Goal: Task Accomplishment & Management: Manage account settings

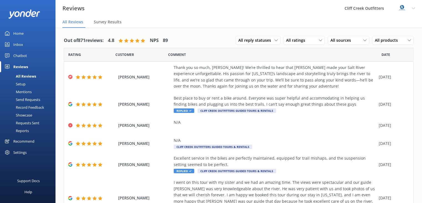
click at [20, 57] on div "Chatbot" at bounding box center [20, 55] width 14 height 11
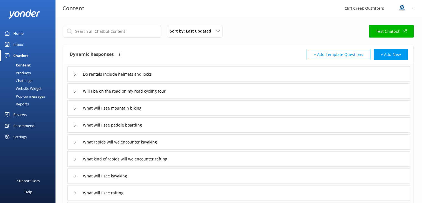
click at [17, 44] on div "Inbox" at bounding box center [18, 44] width 10 height 11
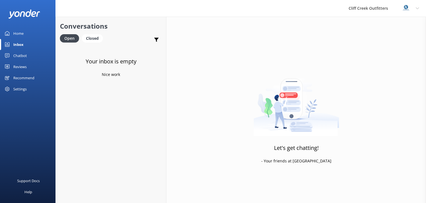
click at [21, 32] on div "Home" at bounding box center [18, 33] width 10 height 11
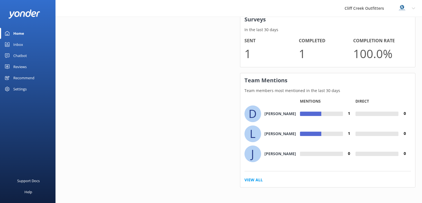
scroll to position [370, 0]
click at [250, 180] on link "View All" at bounding box center [253, 180] width 18 height 6
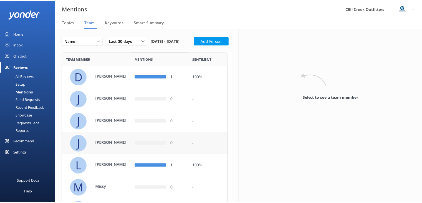
scroll to position [1, 0]
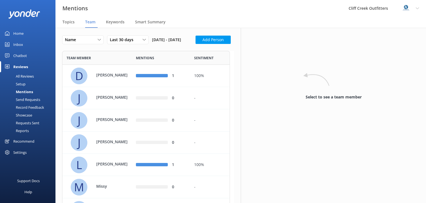
click at [15, 33] on div "Home" at bounding box center [18, 33] width 10 height 11
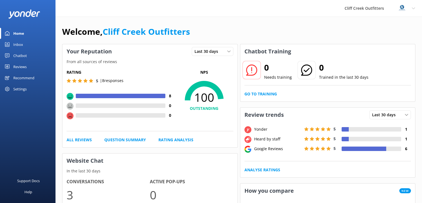
click at [16, 34] on div "Home" at bounding box center [18, 33] width 11 height 11
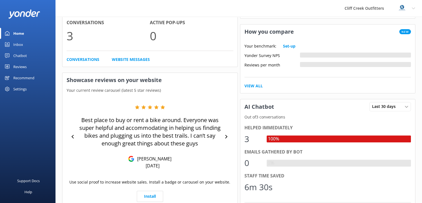
scroll to position [168, 0]
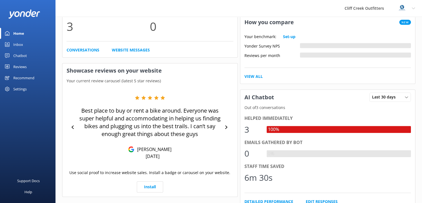
click at [22, 65] on div "Reviews" at bounding box center [19, 66] width 13 height 11
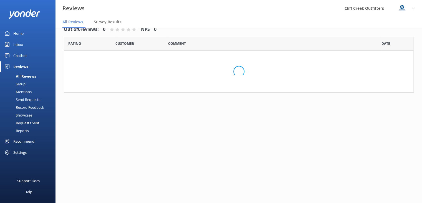
scroll to position [11, 0]
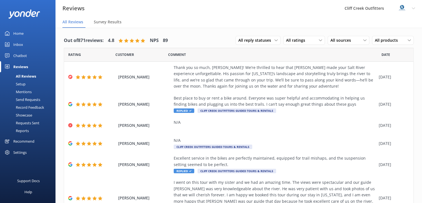
click at [27, 131] on div "Reports" at bounding box center [16, 131] width 26 height 8
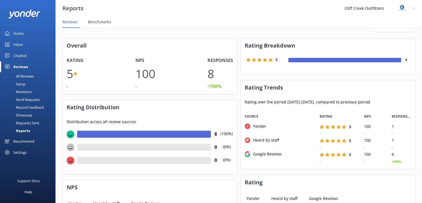
scroll to position [17, 0]
click at [27, 90] on div "Mentions" at bounding box center [17, 92] width 28 height 8
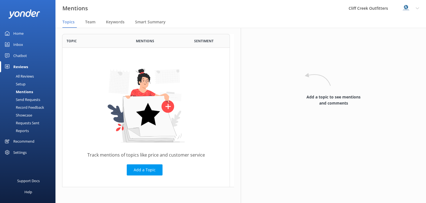
scroll to position [18, 0]
click at [88, 22] on span "Team" at bounding box center [90, 22] width 10 height 6
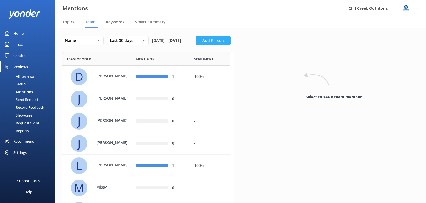
click at [196, 45] on button "Add Person" at bounding box center [213, 40] width 35 height 8
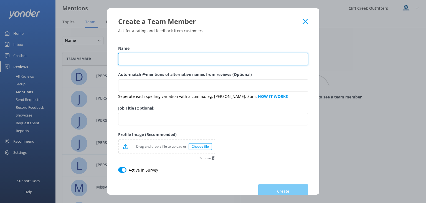
click at [154, 62] on input "Name" at bounding box center [213, 59] width 190 height 12
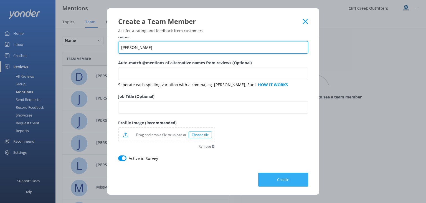
type input "[PERSON_NAME]"
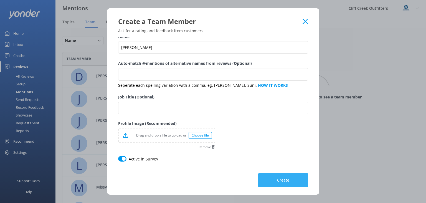
click at [269, 178] on button "Create" at bounding box center [283, 180] width 50 height 14
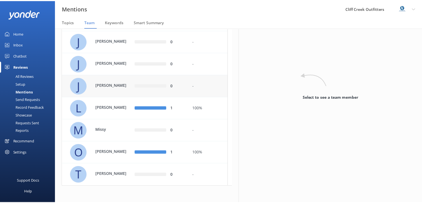
scroll to position [65, 0]
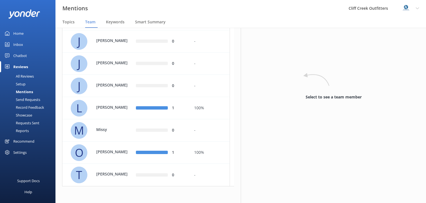
click at [19, 33] on div "Home" at bounding box center [18, 33] width 10 height 11
